Goal: Information Seeking & Learning: Learn about a topic

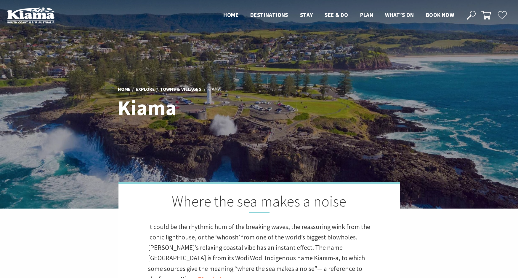
click at [294, 105] on div "Home Explore Towns & Villages [GEOGRAPHIC_DATA] [GEOGRAPHIC_DATA]" at bounding box center [260, 104] width 288 height 49
drag, startPoint x: 386, startPoint y: 137, endPoint x: 390, endPoint y: 137, distance: 4.2
click at [388, 137] on div at bounding box center [259, 104] width 518 height 208
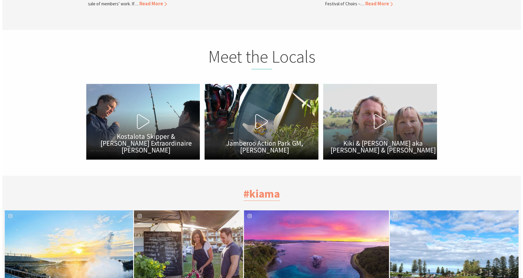
scroll to position [1867, 0]
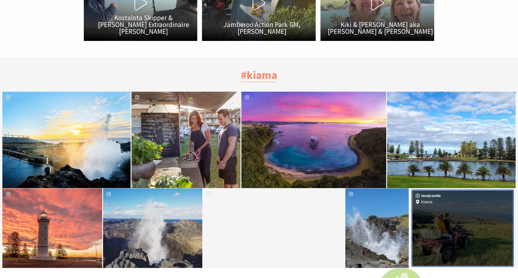
click at [457, 201] on div "tarajcastle Location [GEOGRAPHIC_DATA]" at bounding box center [463, 227] width 101 height 75
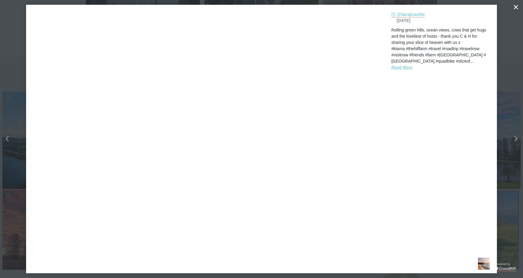
scroll to position [189, 528]
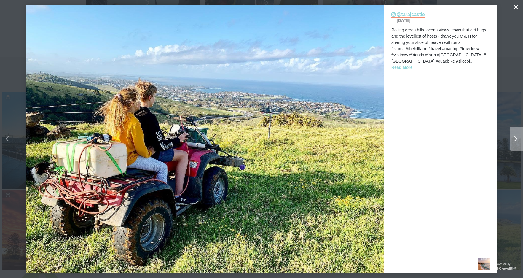
click at [518, 137] on div "Right" at bounding box center [522, 139] width 24 height 24
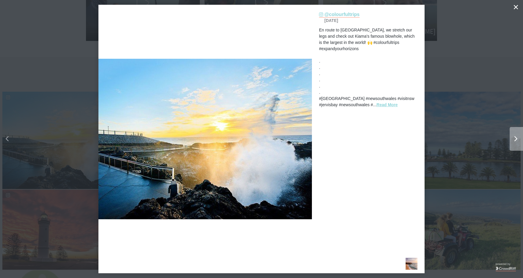
click at [516, 137] on icon "Right" at bounding box center [515, 138] width 3 height 5
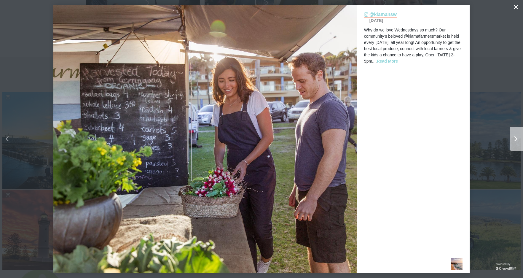
click at [516, 137] on icon "Right" at bounding box center [515, 138] width 3 height 5
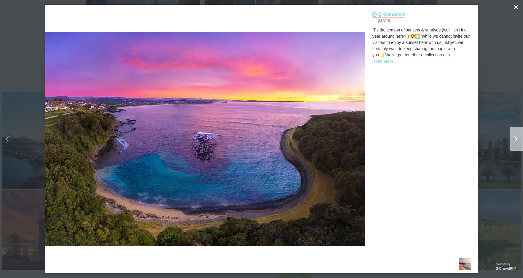
click at [516, 137] on icon "Right" at bounding box center [515, 138] width 3 height 5
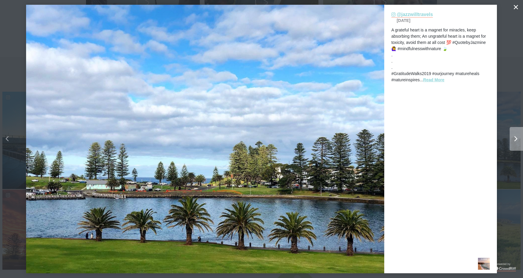
click at [516, 137] on icon "Right" at bounding box center [515, 138] width 3 height 5
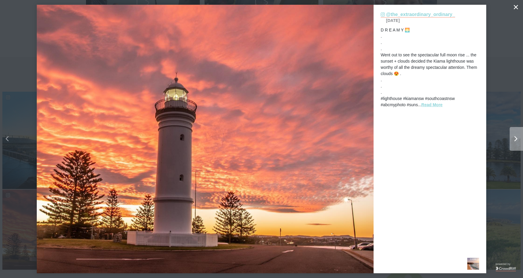
click at [516, 137] on icon "Right" at bounding box center [515, 138] width 3 height 5
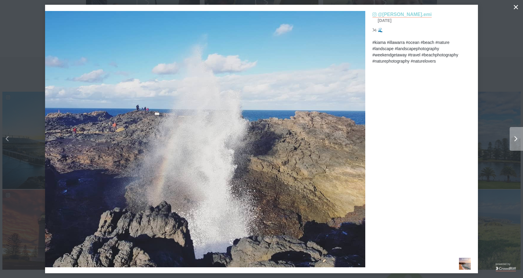
click at [516, 137] on icon "Right" at bounding box center [515, 138] width 3 height 5
